Goal: Task Accomplishment & Management: Use online tool/utility

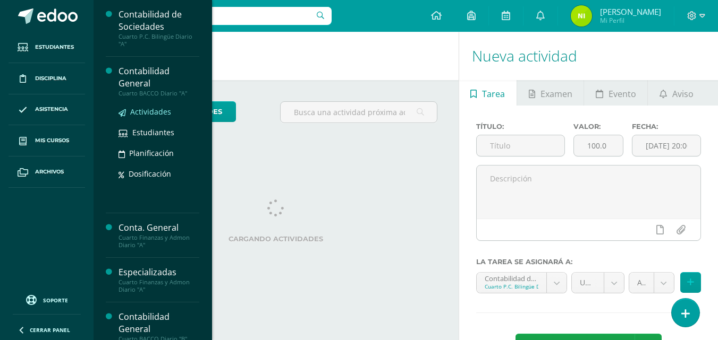
click at [133, 112] on span "Actividades" at bounding box center [150, 112] width 41 height 10
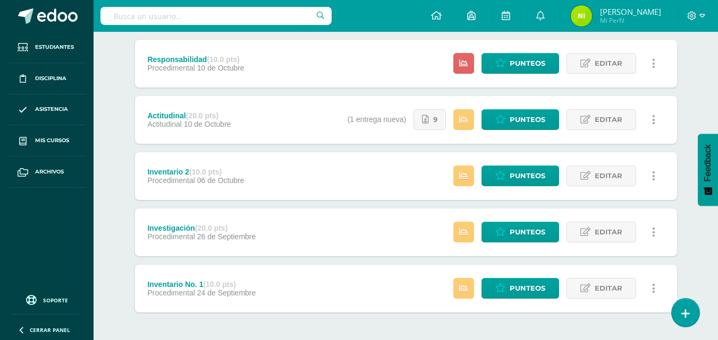
scroll to position [151, 0]
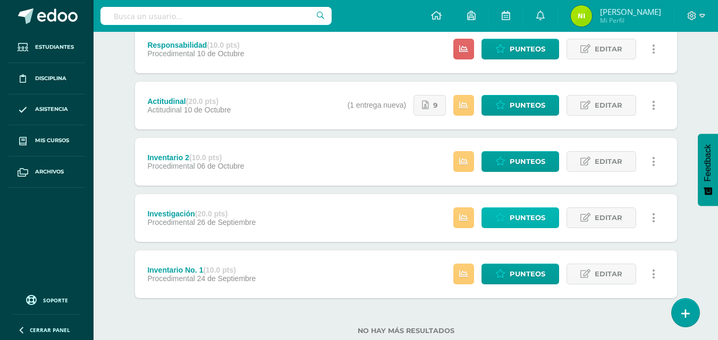
click at [537, 215] on span "Punteos" at bounding box center [527, 218] width 36 height 20
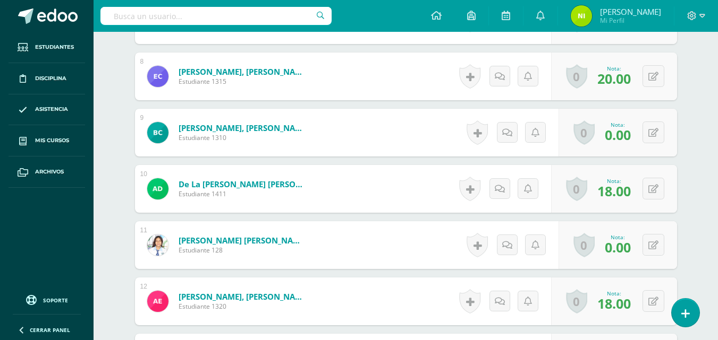
scroll to position [724, 0]
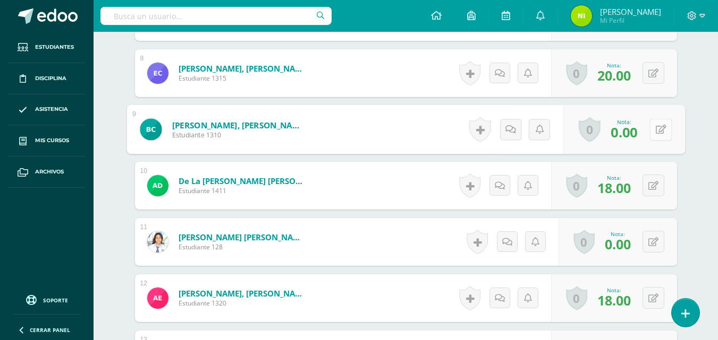
click at [651, 130] on button at bounding box center [660, 129] width 22 height 22
type input "20"
click at [627, 137] on icon at bounding box center [632, 133] width 10 height 9
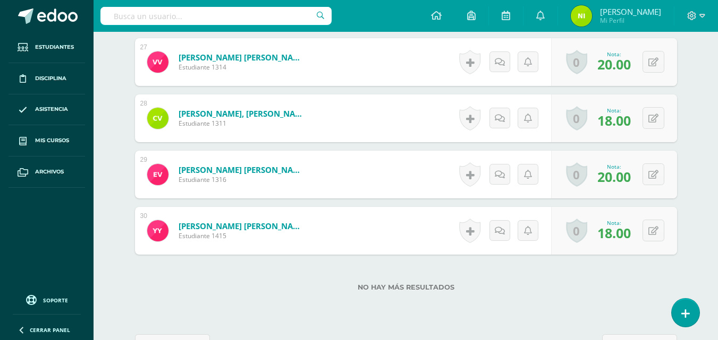
scroll to position [890, 0]
